Goal: Information Seeking & Learning: Learn about a topic

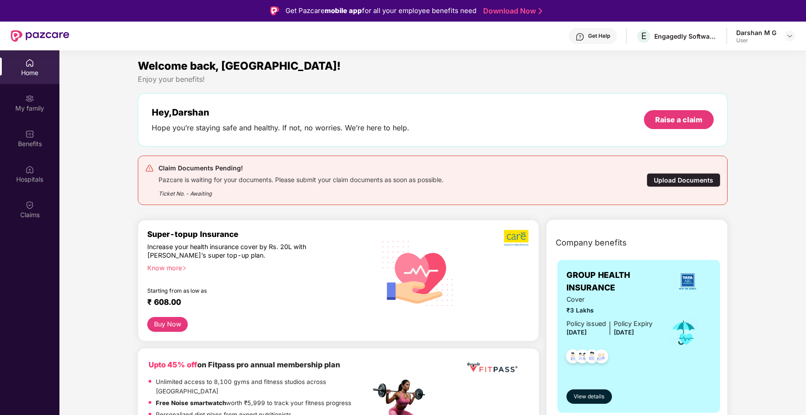
click at [31, 69] on div "Home" at bounding box center [29, 72] width 59 height 9
click at [31, 70] on div "Home" at bounding box center [29, 72] width 59 height 9
click at [674, 181] on div "Upload Documents" at bounding box center [683, 180] width 74 height 14
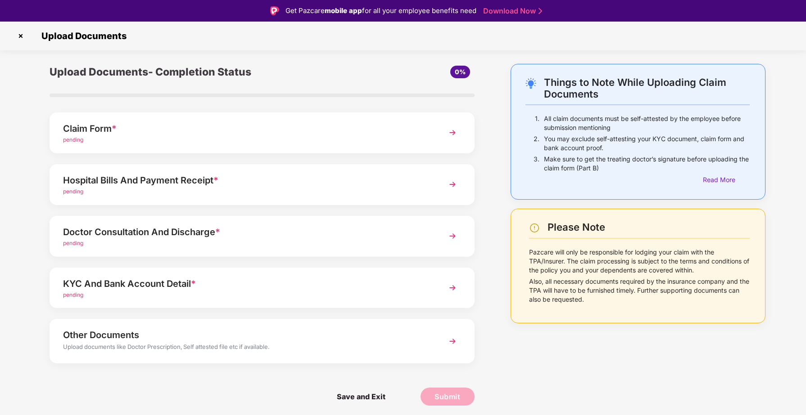
click at [21, 38] on img at bounding box center [21, 36] width 14 height 14
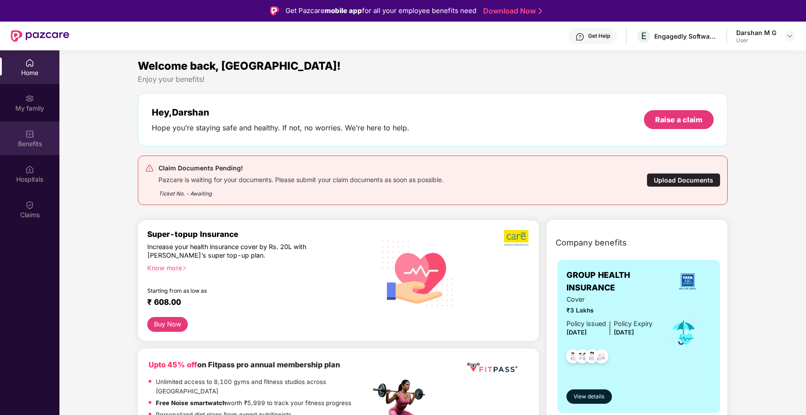
click at [35, 140] on div "Benefits" at bounding box center [29, 144] width 59 height 9
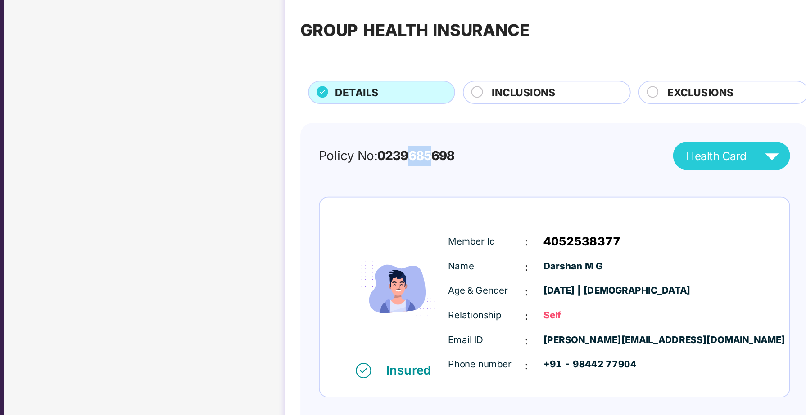
drag, startPoint x: 403, startPoint y: 160, endPoint x: 418, endPoint y: 158, distance: 14.9
click at [418, 158] on span "0239685698" at bounding box center [402, 159] width 45 height 9
click at [436, 160] on div "Policy No: 0239685698 Health Card" at bounding box center [483, 160] width 275 height 17
click at [396, 161] on span "0239685698" at bounding box center [402, 159] width 45 height 9
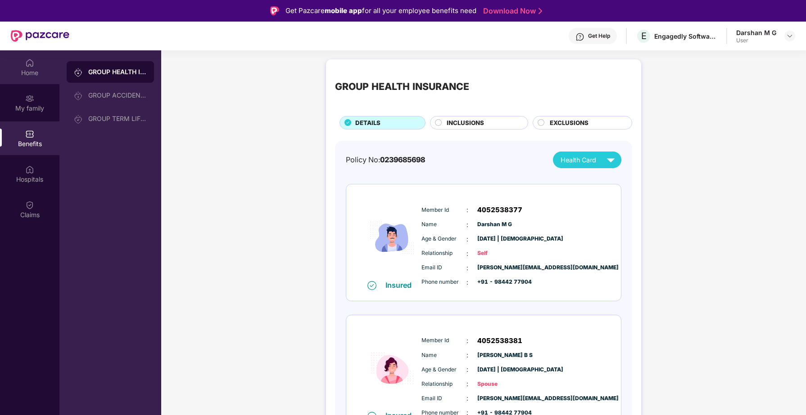
click at [26, 68] on div "Home" at bounding box center [29, 67] width 59 height 34
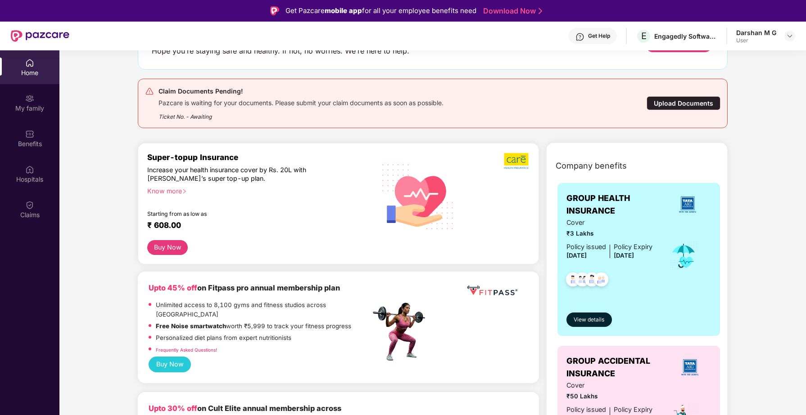
scroll to position [80, 0]
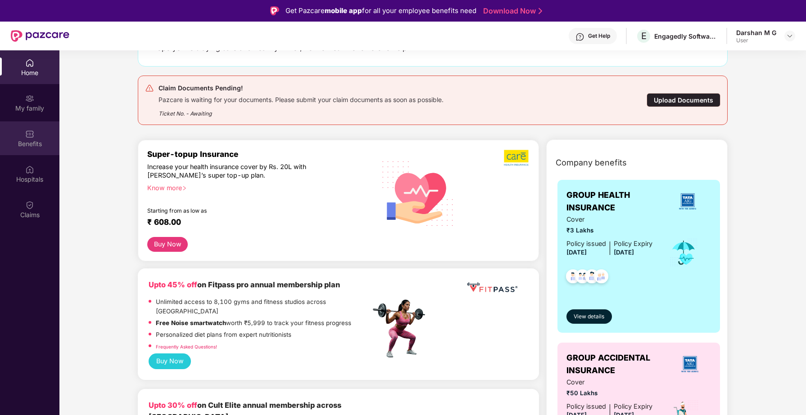
click at [27, 142] on div "Benefits" at bounding box center [29, 144] width 59 height 9
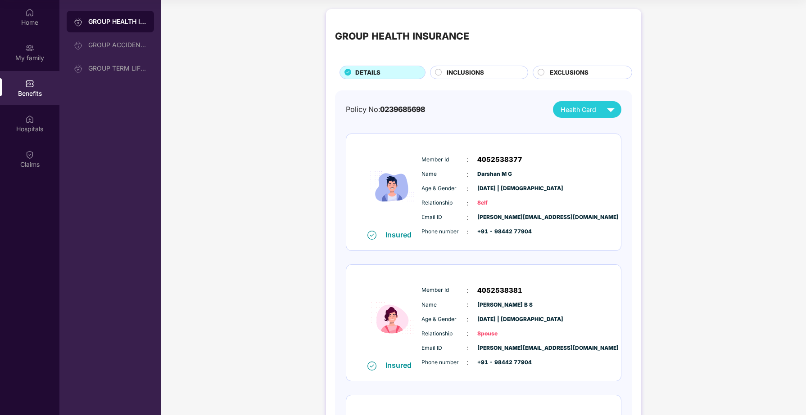
click at [402, 112] on span "0239685698" at bounding box center [402, 109] width 45 height 9
